Goal: Information Seeking & Learning: Learn about a topic

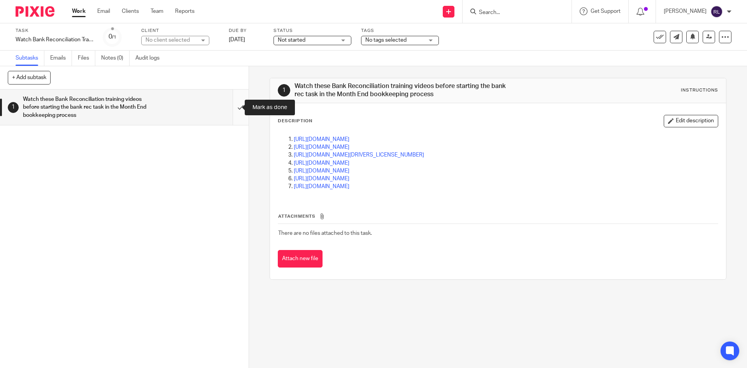
click at [232, 107] on input "submit" at bounding box center [124, 106] width 249 height 35
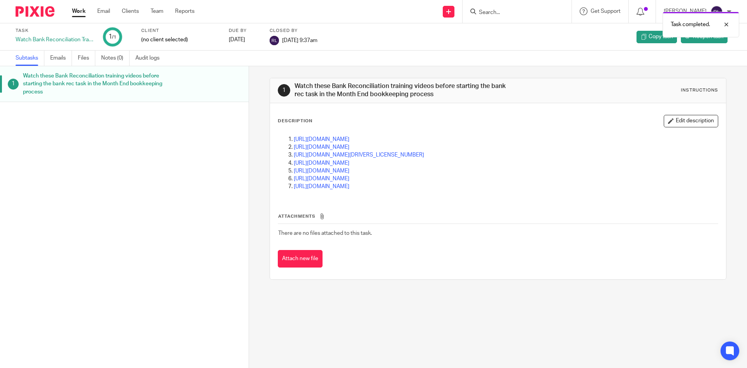
click at [71, 14] on div "Work Email Clients Team Reports Work Email Clients Team Reports Settings" at bounding box center [135, 11] width 142 height 23
click at [74, 15] on link "Work" at bounding box center [79, 11] width 14 height 8
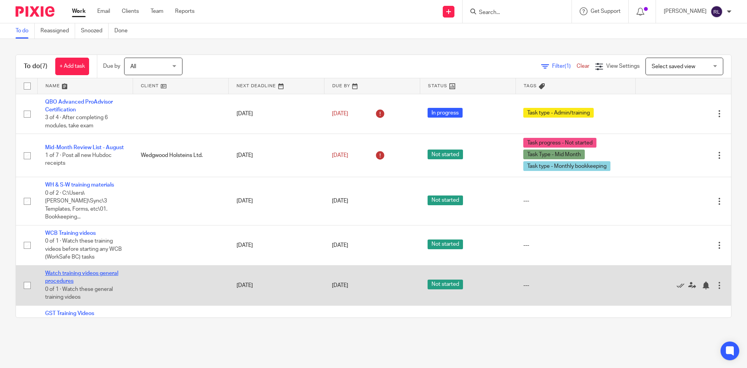
click at [65, 270] on link "Watch training videos general procedures" at bounding box center [81, 276] width 73 height 13
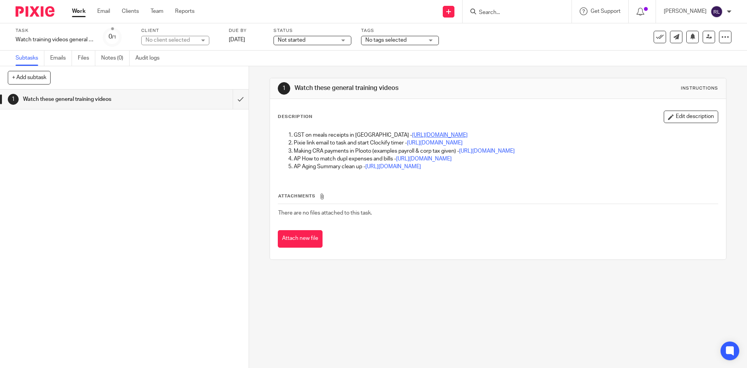
click at [412, 137] on link "https://ln5.sync.com/dl/481e43590/wvczqvn7-g3rj8u8d-xzzz373x-w89xbdfg" at bounding box center [440, 134] width 56 height 5
click at [454, 144] on link "https://ln5.sync.com/dl/fea170350/fy95jyuf-uktbx39q-sk2rwgdr-sjaby6aw" at bounding box center [435, 142] width 56 height 5
click at [476, 153] on link "https://ln5.sync.com/dl/d0661af80/45kquc9v-5yjxav77-pda7wrfc-r2c9wkx5" at bounding box center [487, 150] width 56 height 5
click at [452, 158] on link "https://ln5.sync.com/dl/6d105d3f0/q6xtpd8b-tqgavea4-j6n5ys59-v227st8s" at bounding box center [424, 158] width 56 height 5
click at [405, 167] on link "https://ln5.sync.com/dl/a24f01200/68s5878b-wiipp2dj-4vje45qs-zt6wxymq" at bounding box center [393, 166] width 56 height 5
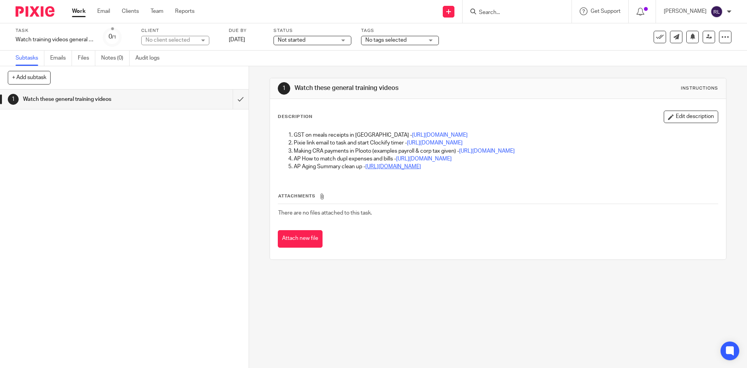
click at [390, 169] on link "https://ln5.sync.com/dl/a24f01200/68s5878b-wiipp2dj-4vje45qs-zt6wxymq" at bounding box center [393, 166] width 56 height 5
click at [139, 61] on link "Audit logs" at bounding box center [150, 58] width 30 height 15
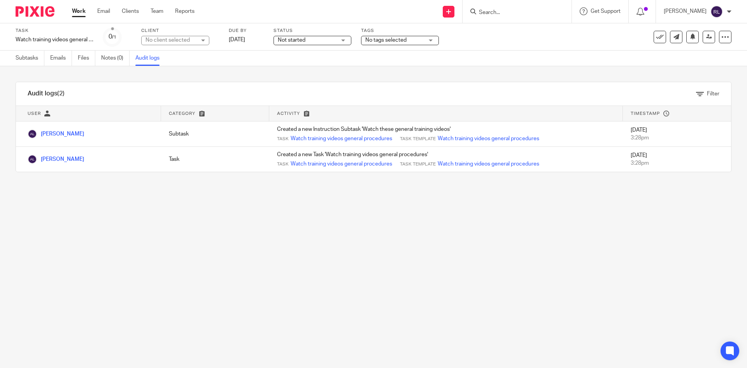
click at [70, 11] on div "Work Email Clients Team Reports Work Email Clients Team Reports Settings" at bounding box center [135, 11] width 142 height 23
click at [78, 11] on link "Work" at bounding box center [79, 11] width 14 height 8
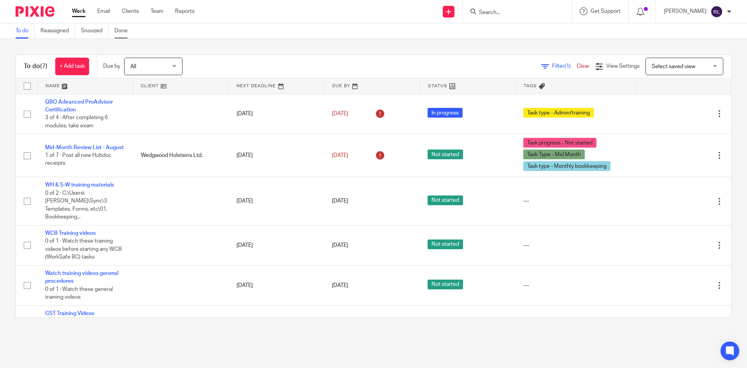
click at [122, 35] on link "Done" at bounding box center [123, 30] width 19 height 15
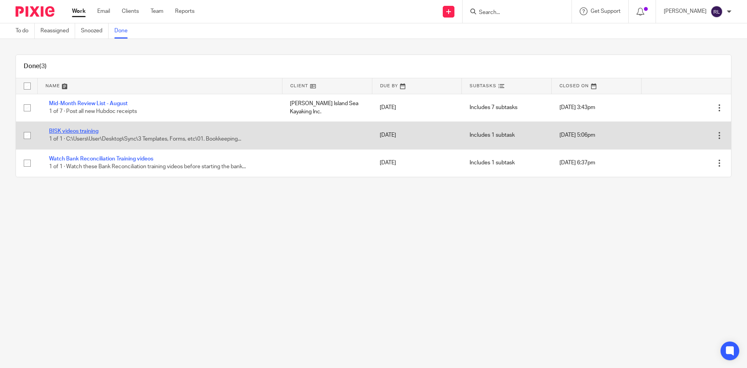
click at [92, 132] on link "BISK videos training" at bounding box center [73, 130] width 49 height 5
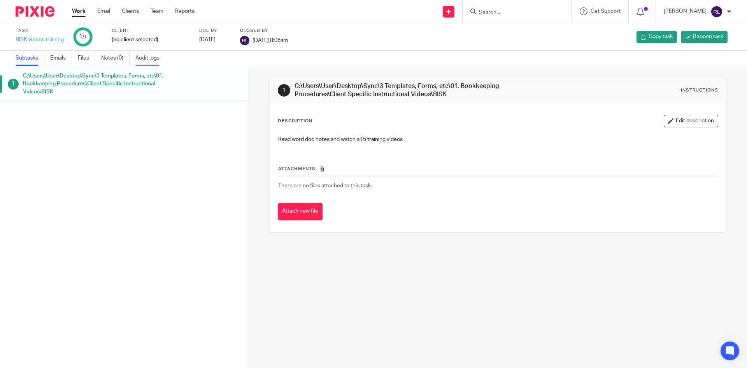
click at [157, 56] on link "Audit logs" at bounding box center [150, 58] width 30 height 15
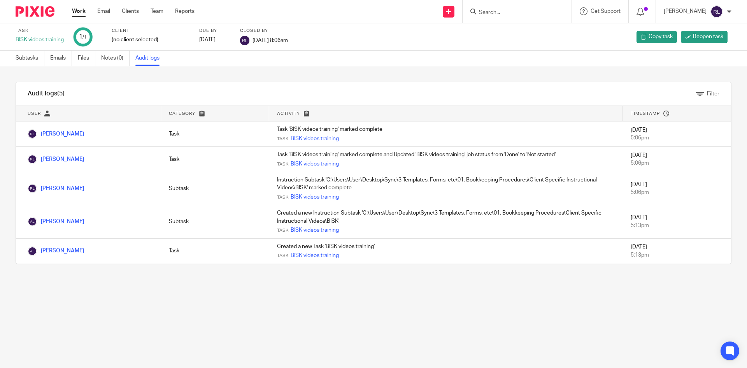
click at [83, 14] on link "Work" at bounding box center [79, 11] width 14 height 8
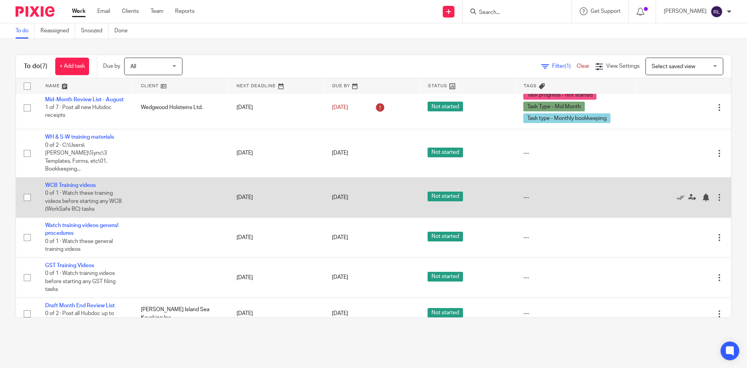
scroll to position [52, 0]
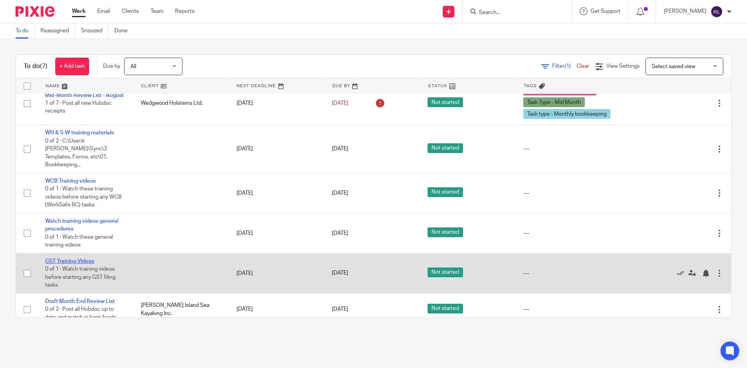
click at [72, 258] on link "GST Training Videos" at bounding box center [69, 260] width 49 height 5
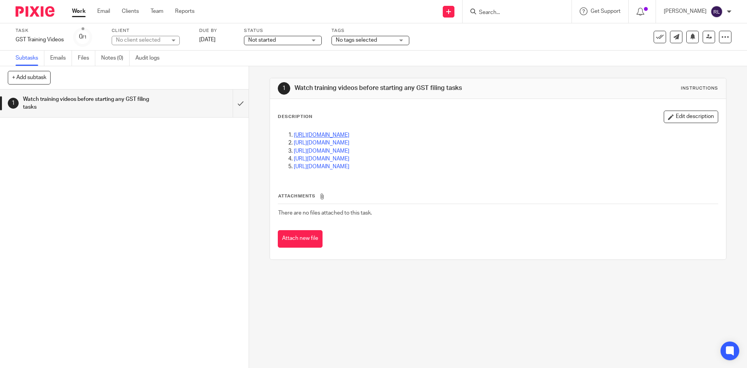
click at [338, 135] on link "https://ln5.sync.com/dl/92a9ccfd0/2kybpsf2-9rqbi8xk-y39ryyht-hhtzme8m" at bounding box center [322, 134] width 56 height 5
click at [343, 142] on link "https://ln5.sync.com/dl/77237b430/9g93y49f-4nsd7nnk-p25jef9p-x8m459ku" at bounding box center [322, 142] width 56 height 5
click at [326, 151] on link "https://ln5.sync.com/dl/32f5560d0/ar8jci99-9998mwnq-ftbe5ww2-gn9ukg6f" at bounding box center [322, 150] width 56 height 5
click at [330, 158] on link "https://ln5.sync.com/dl/c50d8b4f0/8q6pfcxu-3t6khfhu-w6ghzhqm-xwsiezy4" at bounding box center [322, 158] width 56 height 5
click at [320, 153] on link "https://ln5.sync.com/dl/32f5560d0/ar8jci99-9998mwnq-ftbe5ww2-gn9ukg6f" at bounding box center [322, 150] width 56 height 5
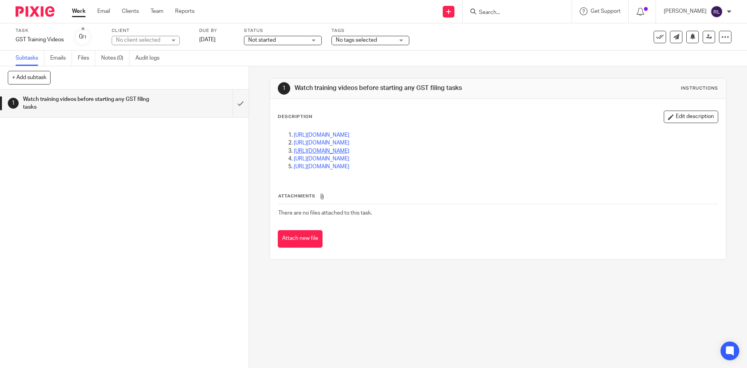
click at [330, 150] on link "https://ln5.sync.com/dl/32f5560d0/ar8jci99-9998mwnq-ftbe5ww2-gn9ukg6f" at bounding box center [322, 150] width 56 height 5
click at [318, 160] on link "https://ln5.sync.com/dl/c50d8b4f0/8q6pfcxu-3t6khfhu-w6ghzhqm-xwsiezy4" at bounding box center [322, 158] width 56 height 5
click at [320, 168] on link "https://ln5.sync.com/dl/746e91250/snqmgcxs-4m344f43-fcxfmqmq-k7jhb5hf" at bounding box center [322, 166] width 56 height 5
click at [76, 12] on link "Work" at bounding box center [79, 11] width 14 height 8
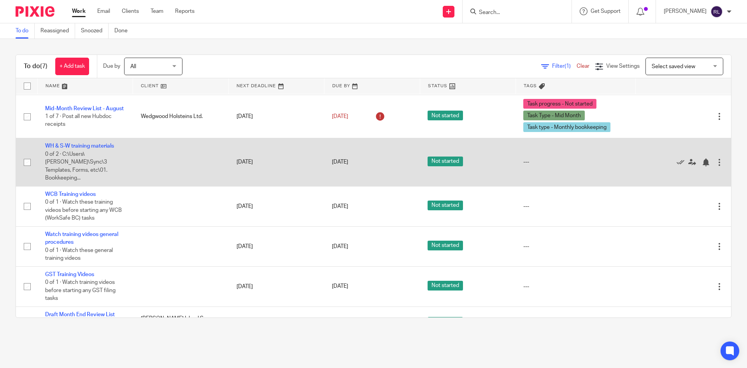
scroll to position [52, 0]
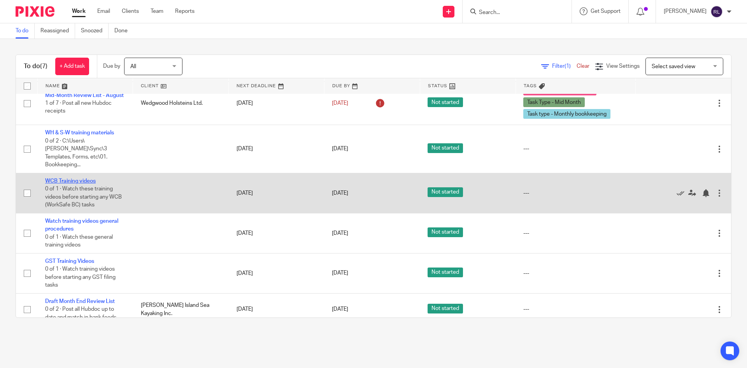
click at [64, 178] on link "WCB Training videos" at bounding box center [70, 180] width 51 height 5
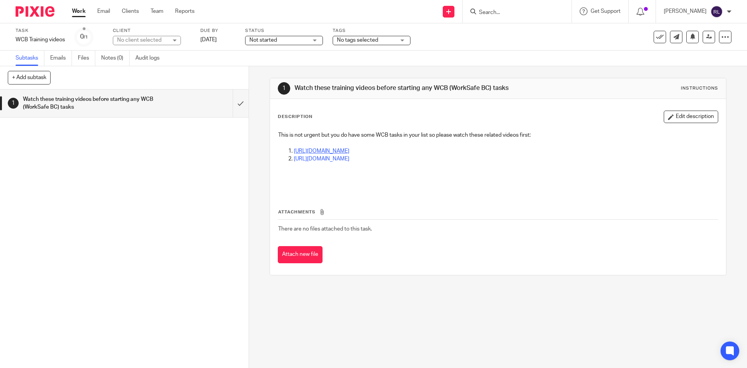
click at [334, 153] on link "[URL][DOMAIN_NAME]" at bounding box center [322, 150] width 56 height 5
click at [319, 160] on link "[URL][DOMAIN_NAME]" at bounding box center [322, 158] width 56 height 5
click at [233, 103] on input "submit" at bounding box center [124, 103] width 249 height 28
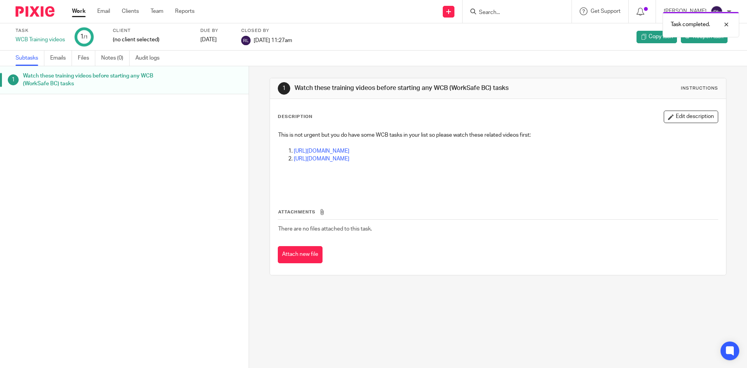
click at [84, 13] on link "Work" at bounding box center [79, 11] width 14 height 8
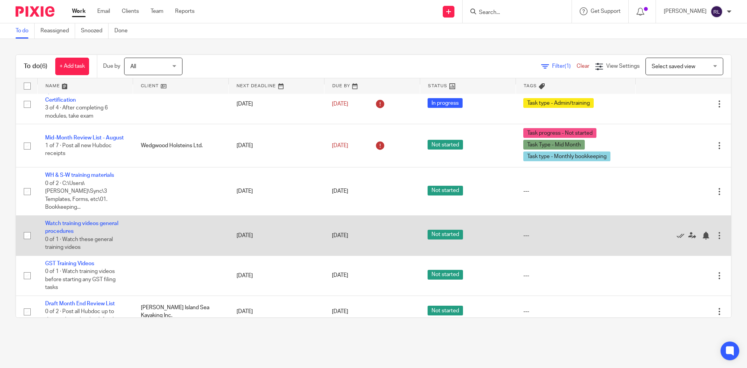
scroll to position [12, 0]
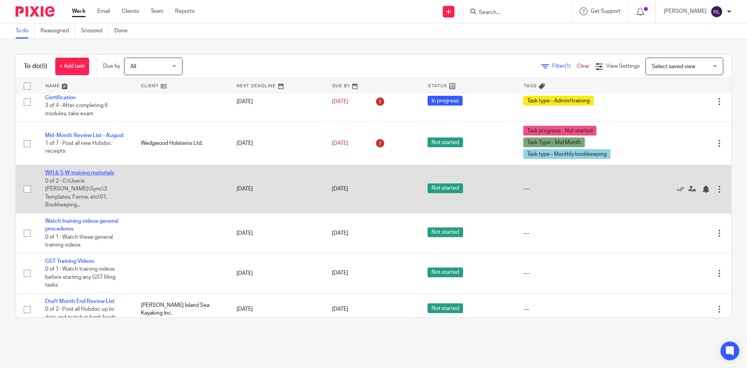
click at [103, 174] on link "WH & S-W training materials" at bounding box center [79, 172] width 69 height 5
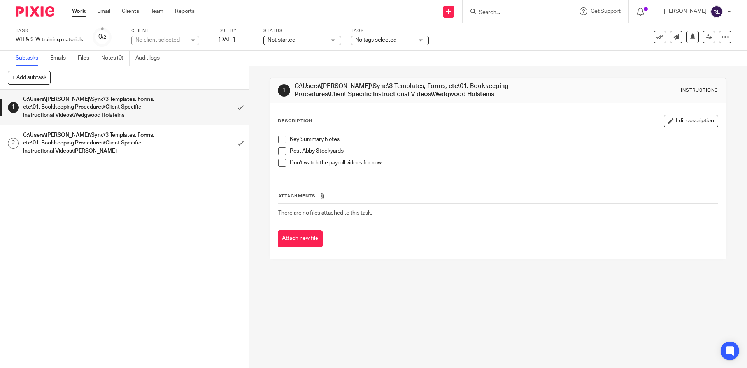
click at [444, 293] on div "1 C:\Users\harle\Sync\3 Templates, Forms, etc\01. Bookkeeping Procedures\Client…" at bounding box center [498, 217] width 498 height 302
click at [104, 137] on h1 "C:\Users\harle\Sync\3 Templates, Forms, etc\01. Bookkeeping Procedures\Client S…" at bounding box center [90, 143] width 135 height 28
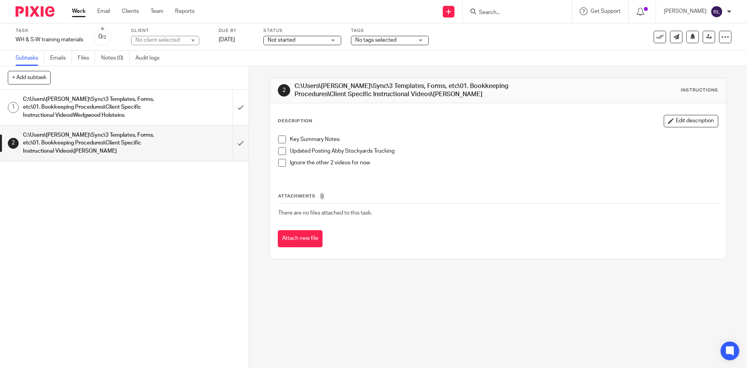
click at [137, 105] on h1 "C:\Users\[PERSON_NAME]\Sync\3 Templates, Forms, etc\01. Bookkeeping Procedures\…" at bounding box center [90, 107] width 135 height 28
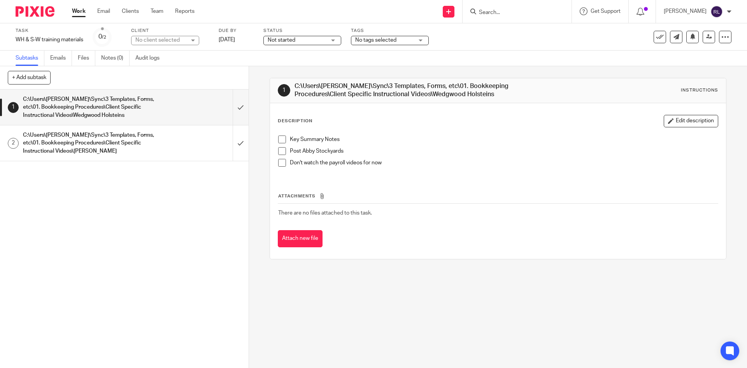
click at [278, 140] on span at bounding box center [282, 139] width 8 height 8
click at [280, 165] on span at bounding box center [282, 163] width 8 height 8
click at [134, 141] on h1 "C:\Users\[PERSON_NAME]\Sync\3 Templates, Forms, etc\01. Bookkeeping Procedures\…" at bounding box center [90, 143] width 135 height 28
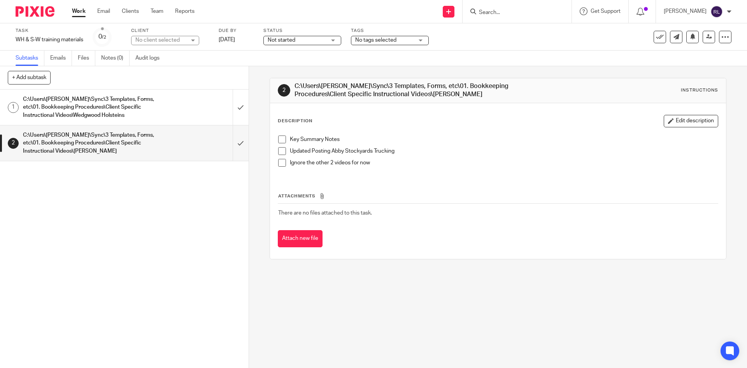
click at [143, 106] on h1 "C:\Users\[PERSON_NAME]\Sync\3 Templates, Forms, etc\01. Bookkeeping Procedures\…" at bounding box center [90, 107] width 135 height 28
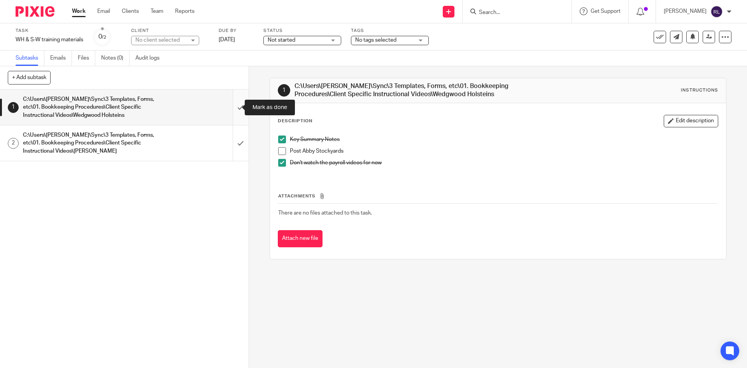
click at [233, 108] on input "submit" at bounding box center [124, 106] width 249 height 35
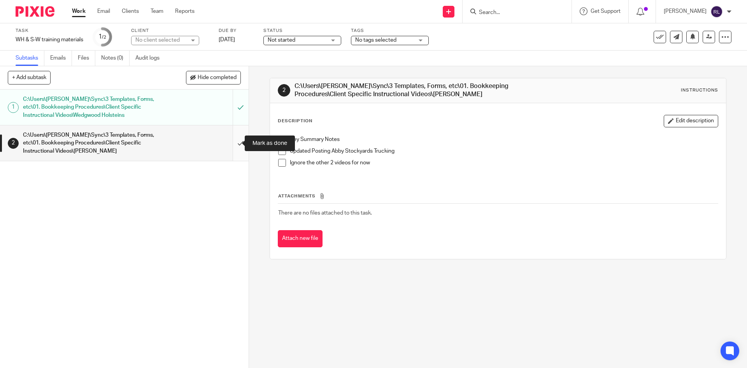
click at [233, 144] on input "submit" at bounding box center [124, 142] width 249 height 35
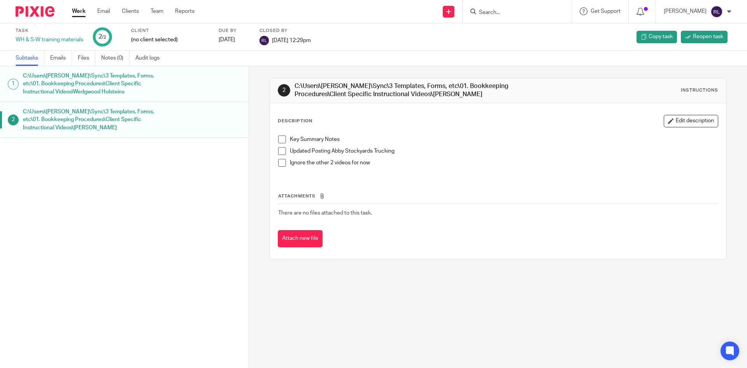
click at [78, 11] on link "Work" at bounding box center [79, 11] width 14 height 8
